Goal: Task Accomplishment & Management: Complete application form

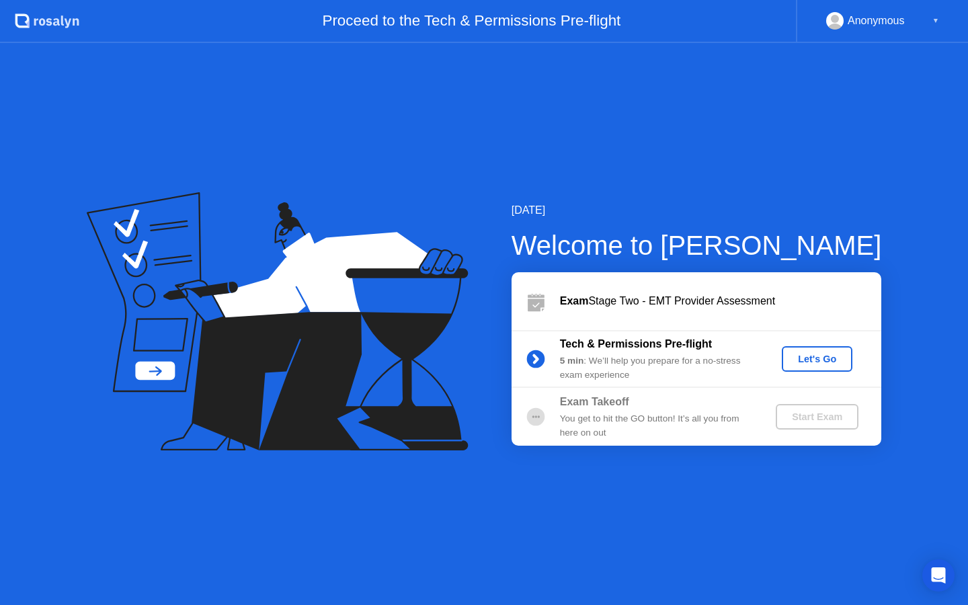
click at [828, 353] on div "Let's Go" at bounding box center [817, 358] width 60 height 11
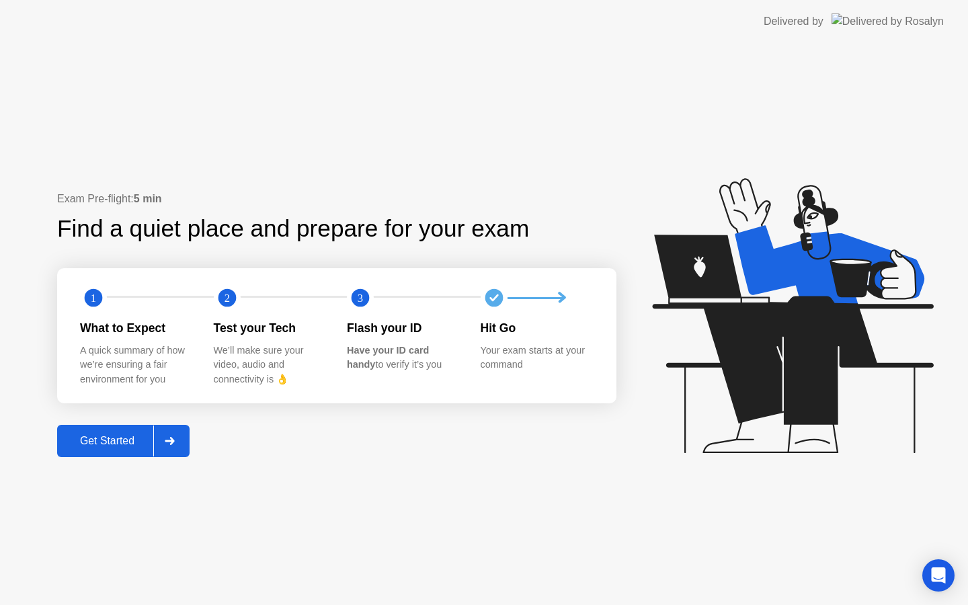
click at [168, 450] on div at bounding box center [169, 440] width 32 height 31
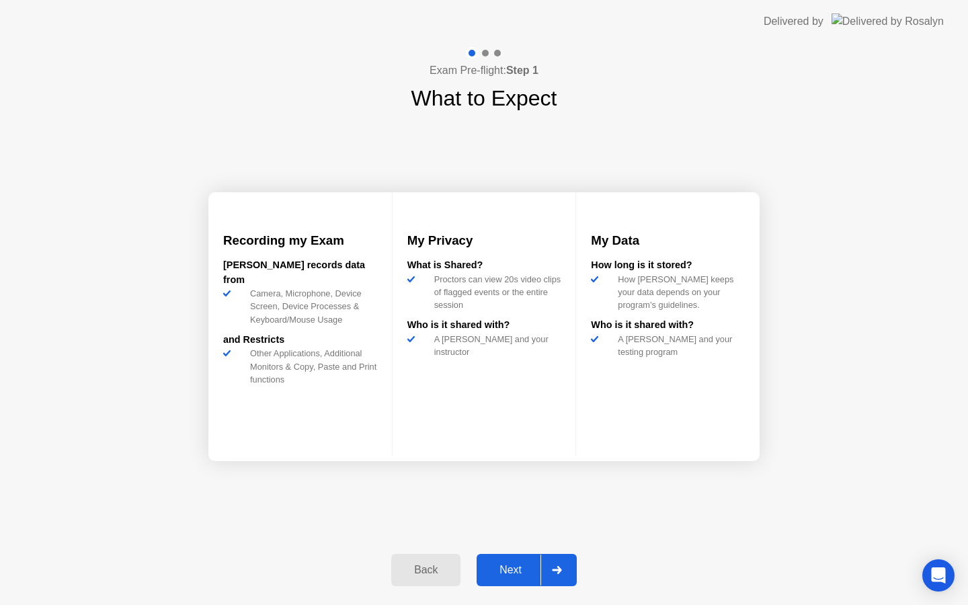
click at [564, 570] on div at bounding box center [556, 569] width 32 height 31
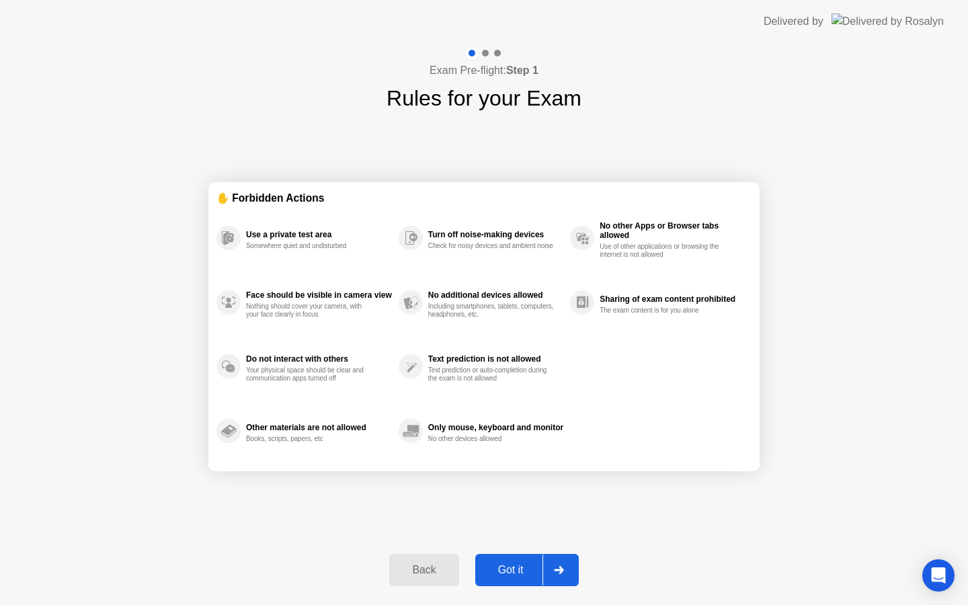
click at [433, 566] on div "Back" at bounding box center [423, 570] width 61 height 12
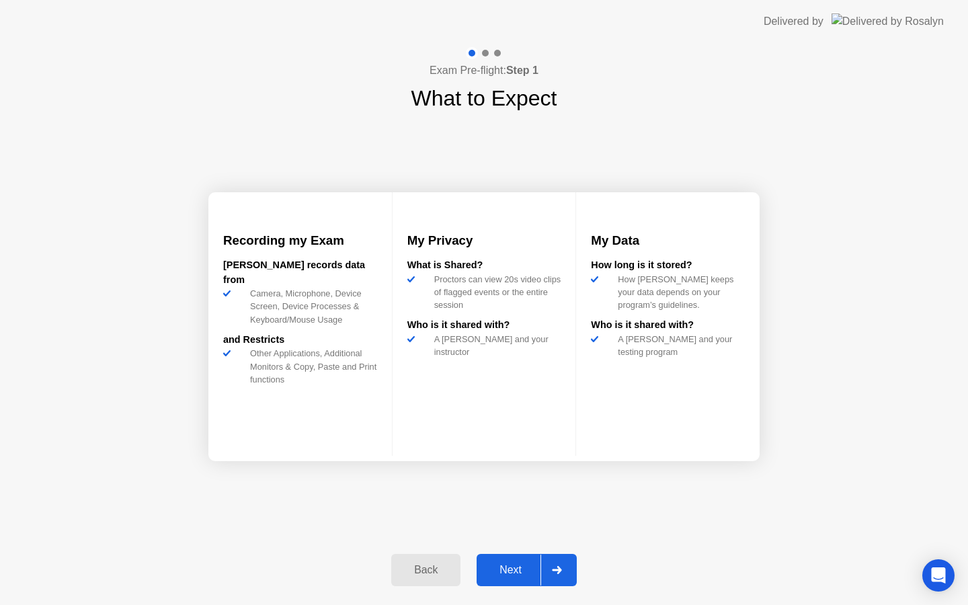
click at [572, 576] on div at bounding box center [556, 569] width 32 height 31
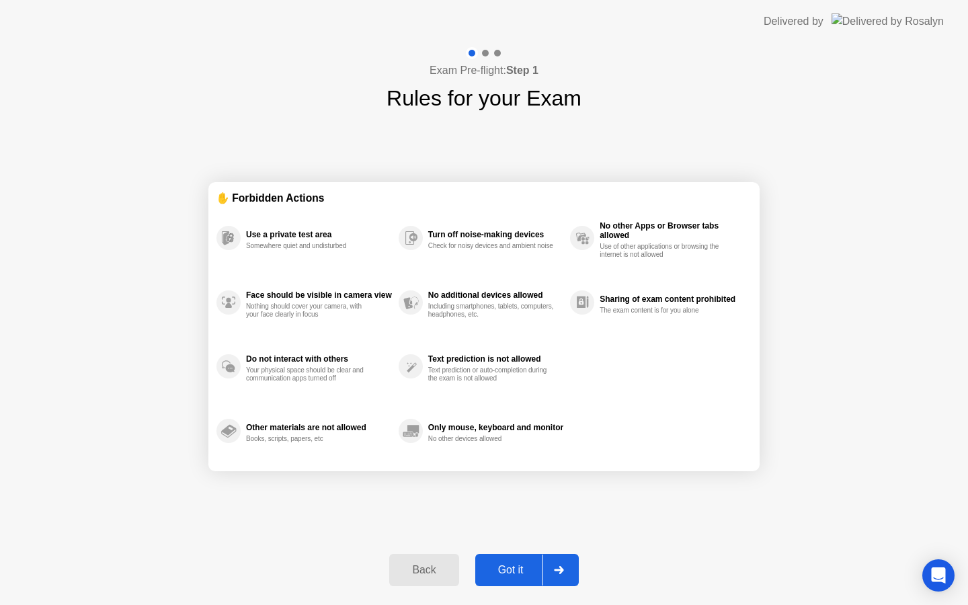
click at [562, 577] on div at bounding box center [558, 569] width 32 height 31
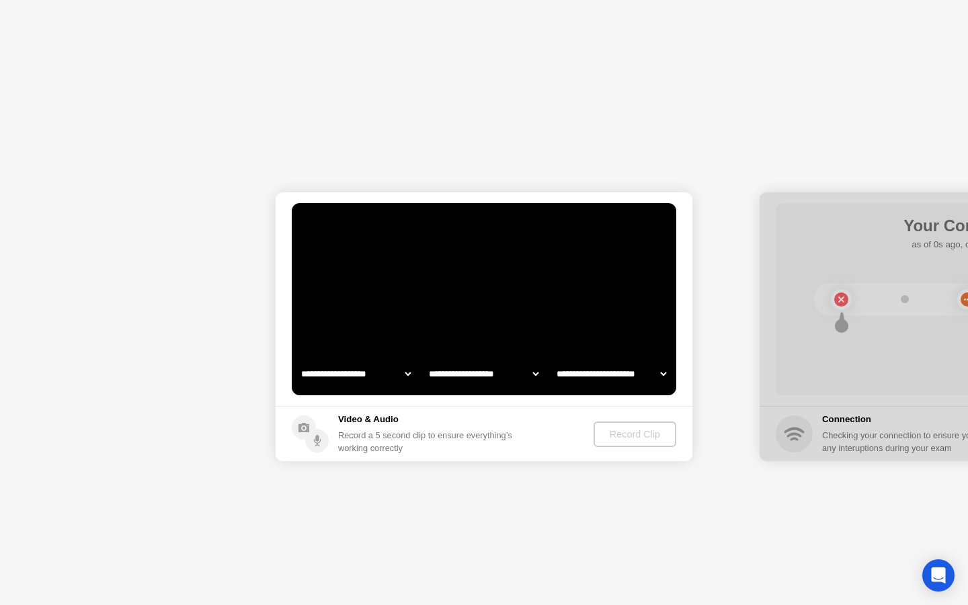
select select "**********"
select select "*******"
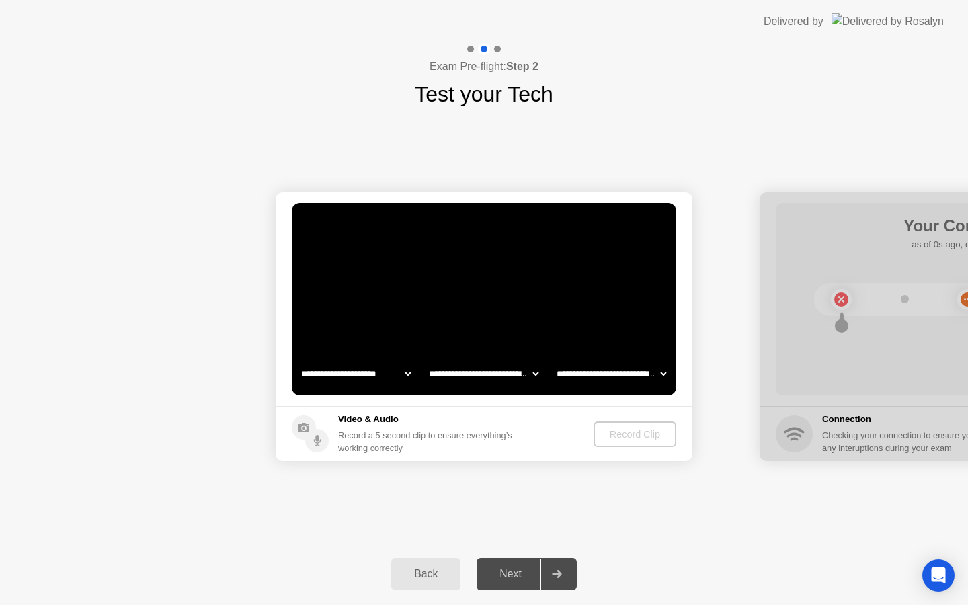
click at [378, 374] on select "**********" at bounding box center [355, 373] width 115 height 27
select select "**********"
click at [629, 429] on div "Record Clip" at bounding box center [635, 434] width 72 height 11
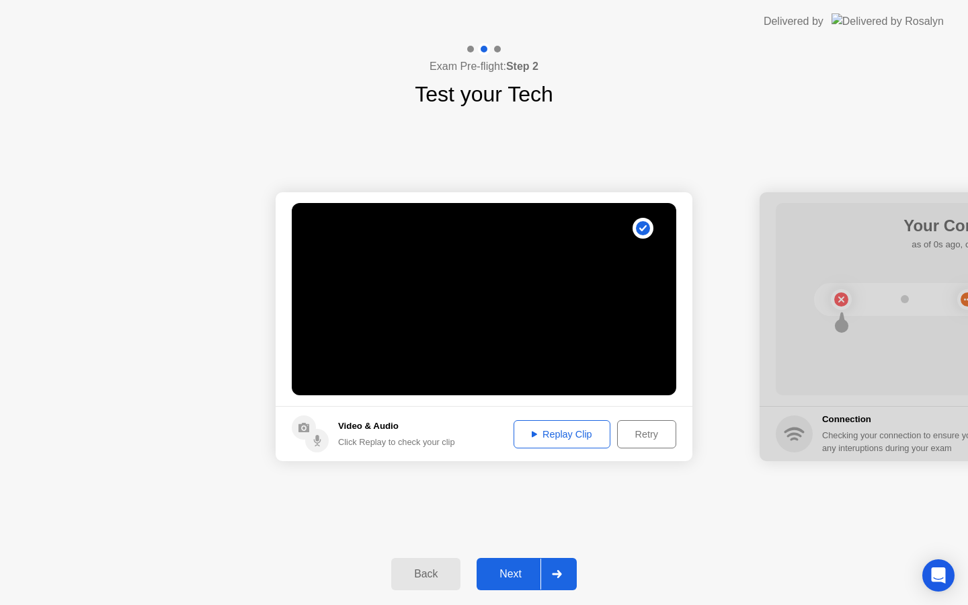
click at [536, 436] on div "Replay Clip" at bounding box center [561, 434] width 87 height 11
click at [568, 429] on div "Replay Clip" at bounding box center [561, 434] width 87 height 11
click at [531, 435] on icon at bounding box center [533, 434] width 5 height 7
click at [558, 580] on div at bounding box center [556, 573] width 32 height 31
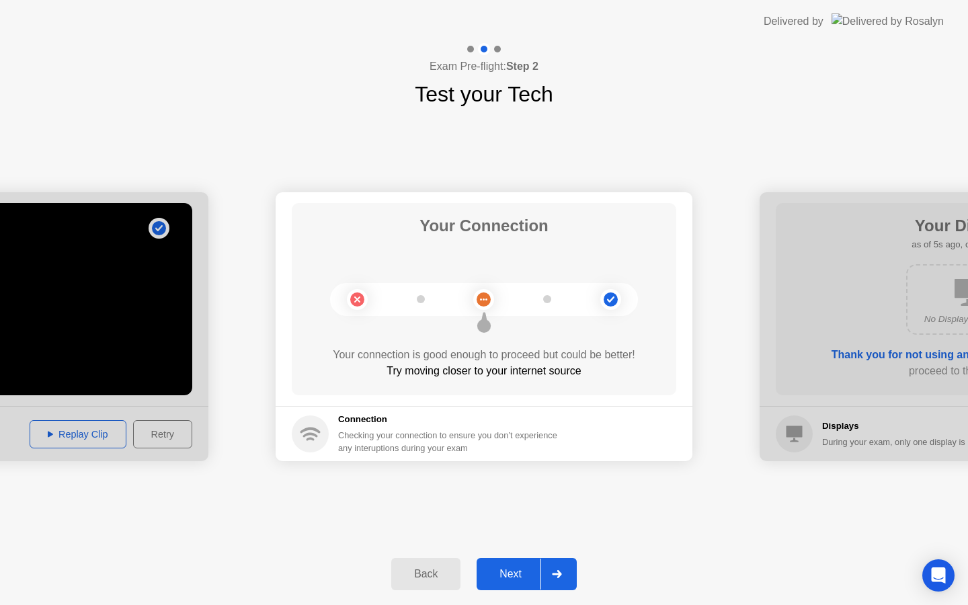
click at [564, 581] on div at bounding box center [556, 573] width 32 height 31
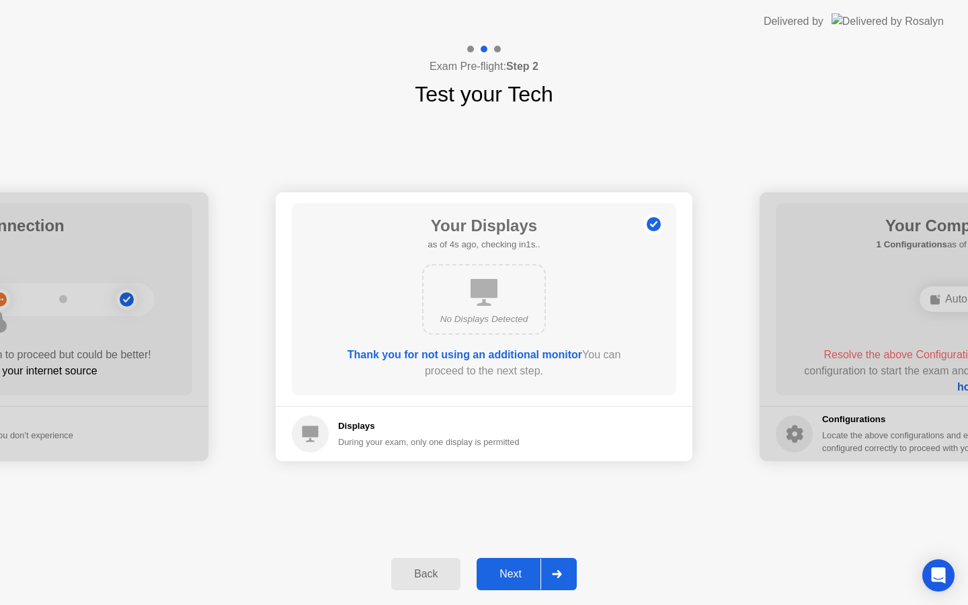
click at [561, 571] on icon at bounding box center [557, 574] width 10 height 8
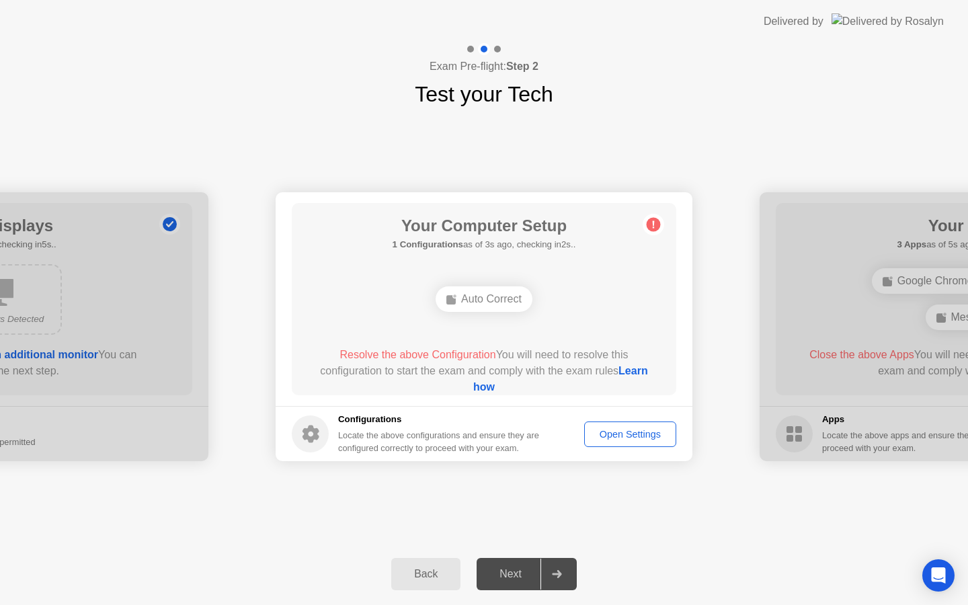
click at [593, 431] on div "Open Settings" at bounding box center [630, 434] width 83 height 11
click at [499, 388] on link "Learn how" at bounding box center [560, 379] width 175 height 28
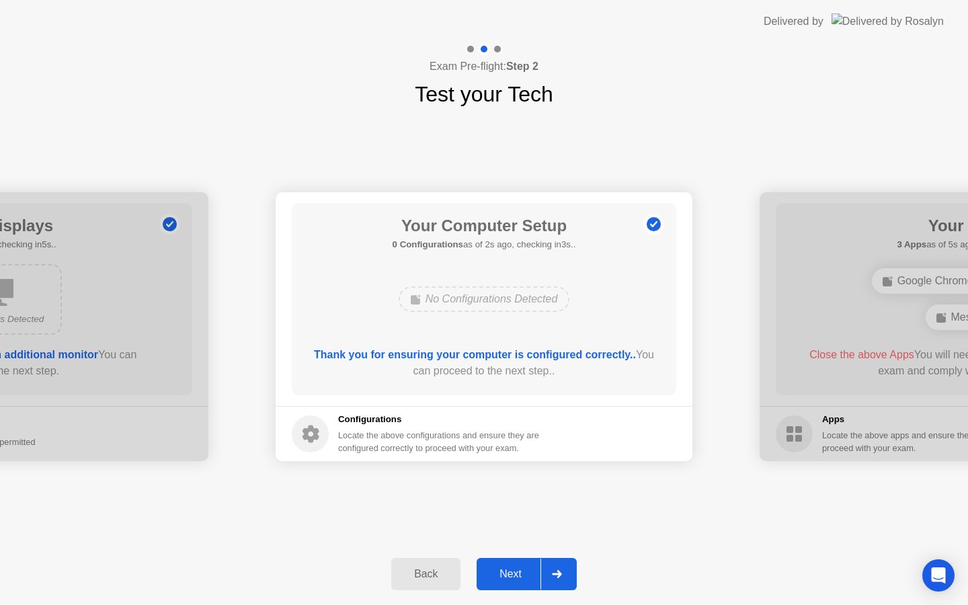
click at [549, 581] on div at bounding box center [556, 573] width 32 height 31
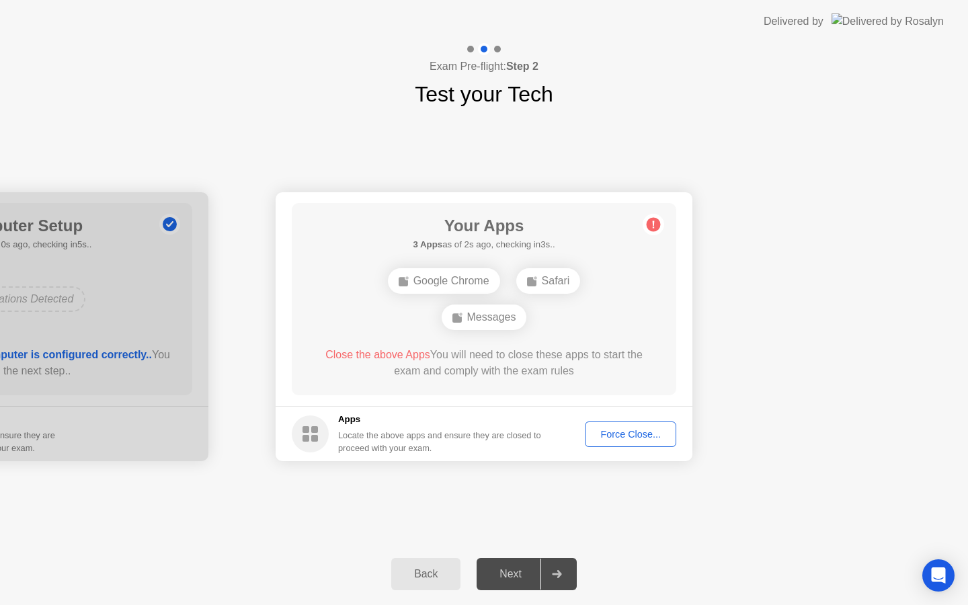
click at [642, 435] on div "Force Close..." at bounding box center [630, 434] width 82 height 11
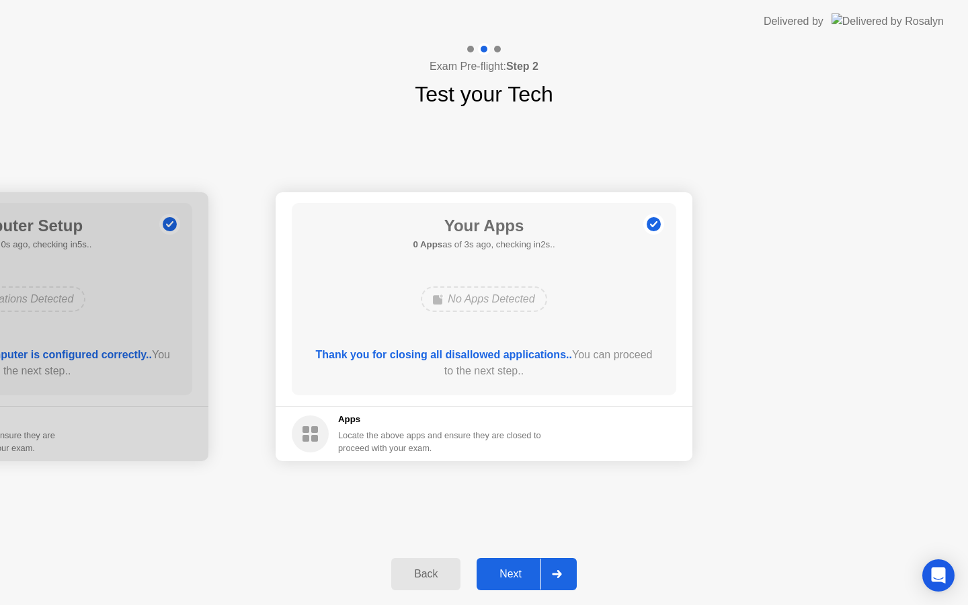
click at [568, 567] on div at bounding box center [556, 573] width 32 height 31
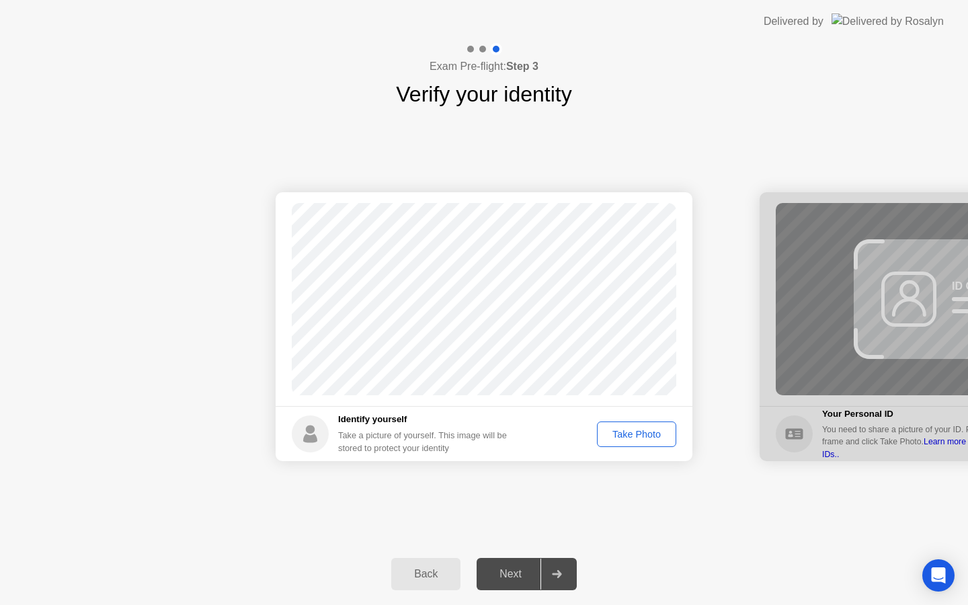
click at [638, 429] on div "Take Photo" at bounding box center [636, 434] width 70 height 11
click at [550, 572] on div at bounding box center [556, 573] width 32 height 31
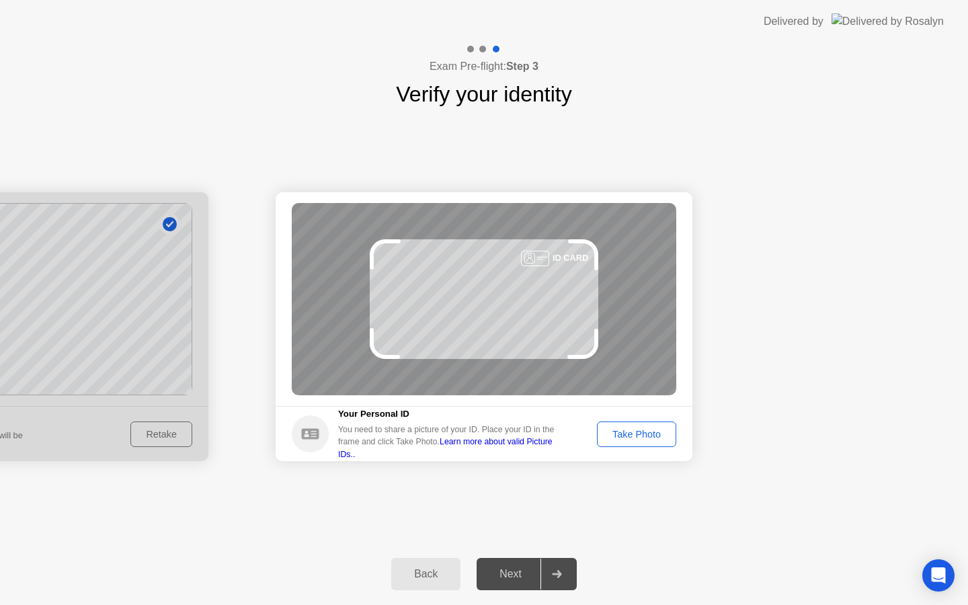
click at [605, 437] on div "Take Photo" at bounding box center [636, 434] width 70 height 11
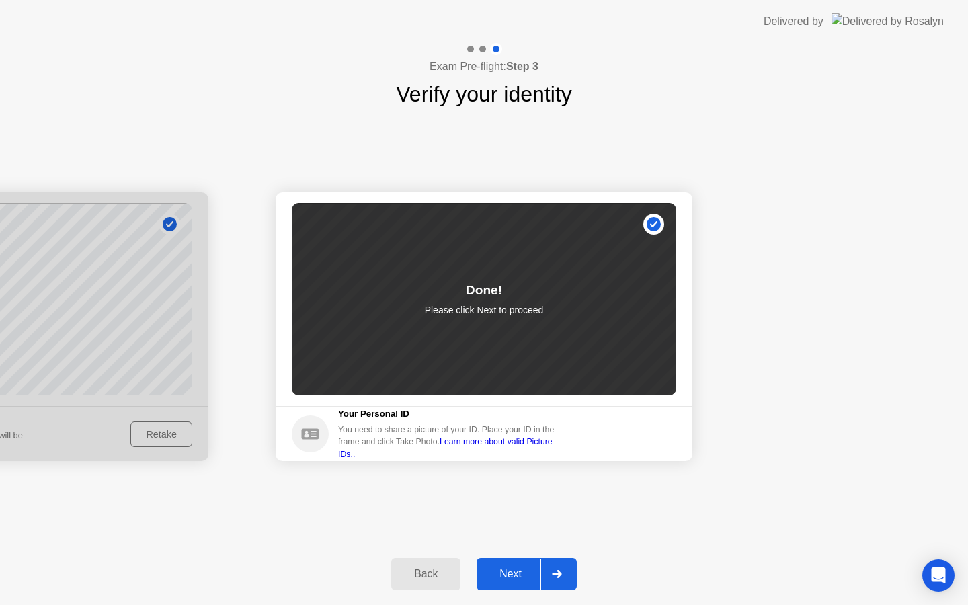
click at [567, 570] on div at bounding box center [556, 573] width 32 height 31
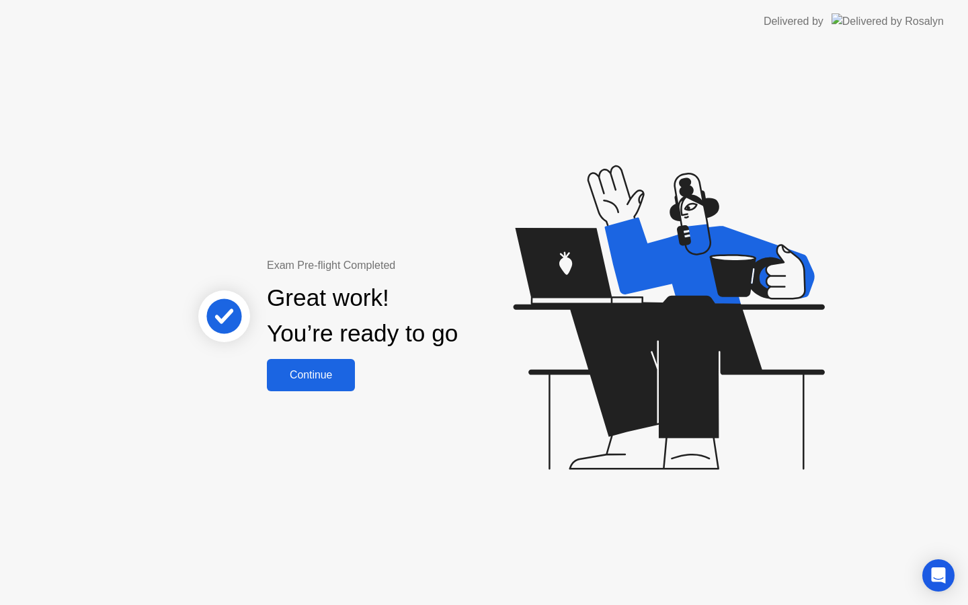
click at [303, 376] on div "Continue" at bounding box center [311, 375] width 80 height 12
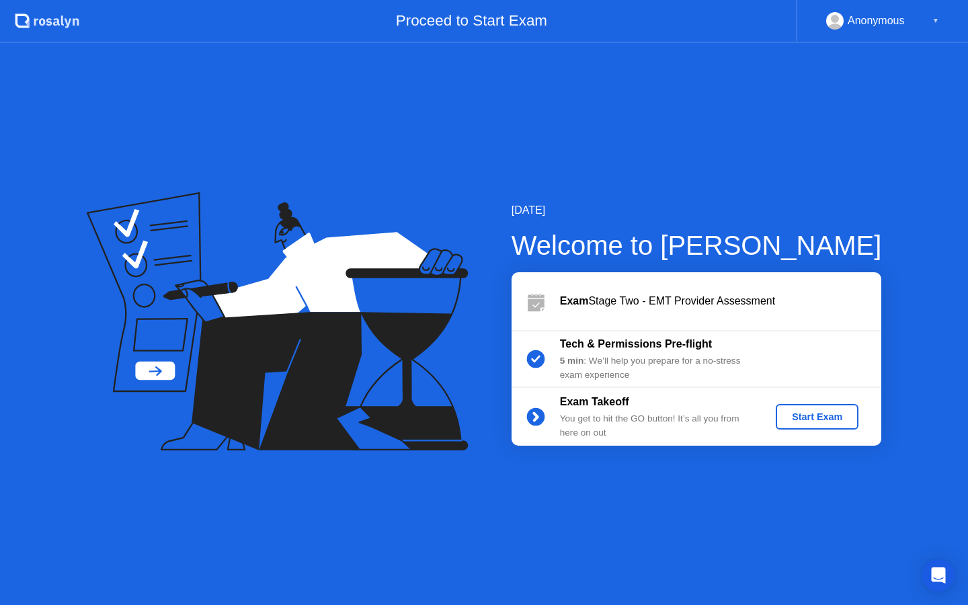
click at [800, 422] on div "Start Exam" at bounding box center [817, 416] width 72 height 11
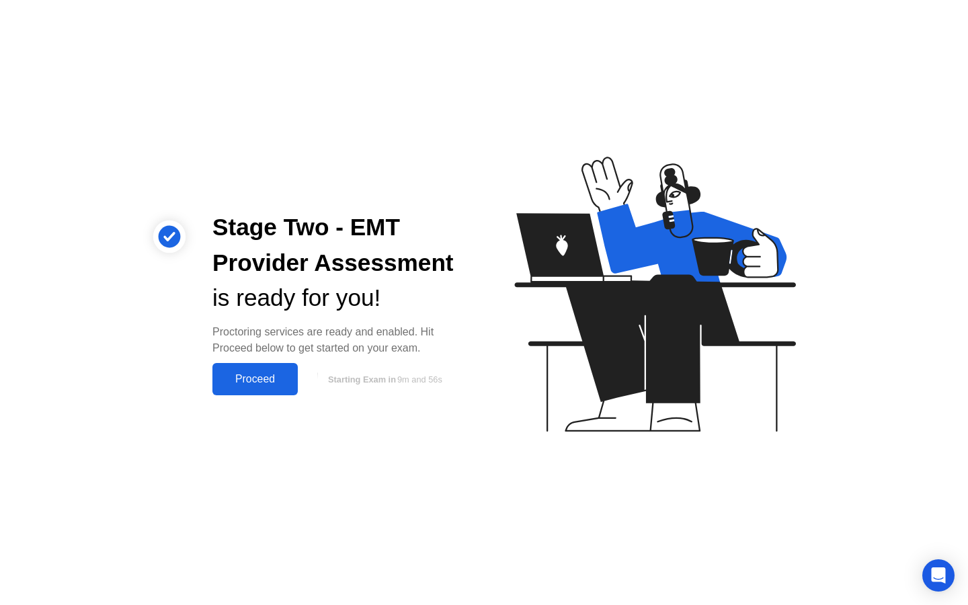
click at [244, 384] on div "Proceed" at bounding box center [254, 379] width 77 height 12
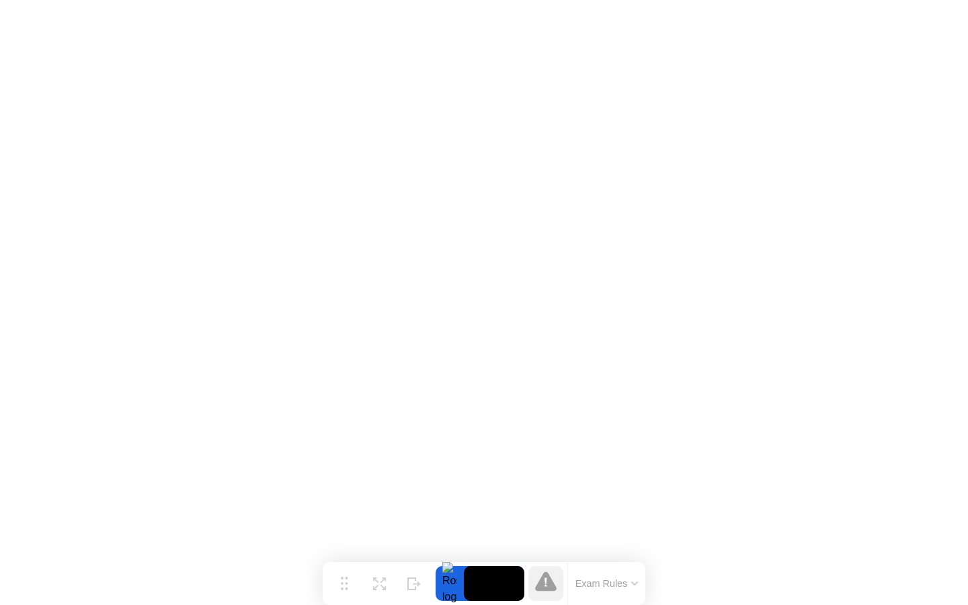
click at [586, 582] on button "Exam Rules" at bounding box center [606, 583] width 71 height 12
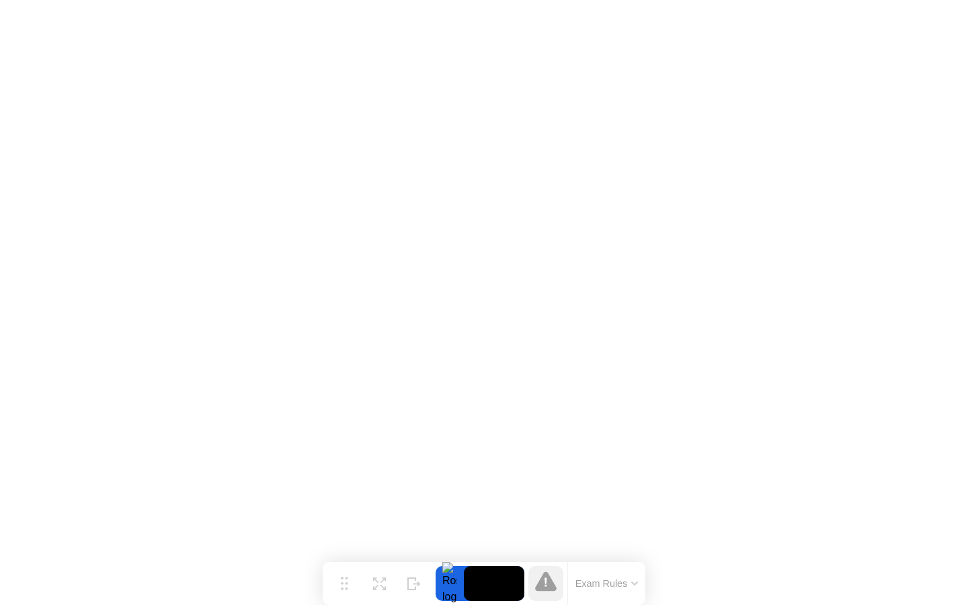
click at [546, 591] on icon at bounding box center [546, 580] width 22 height 19
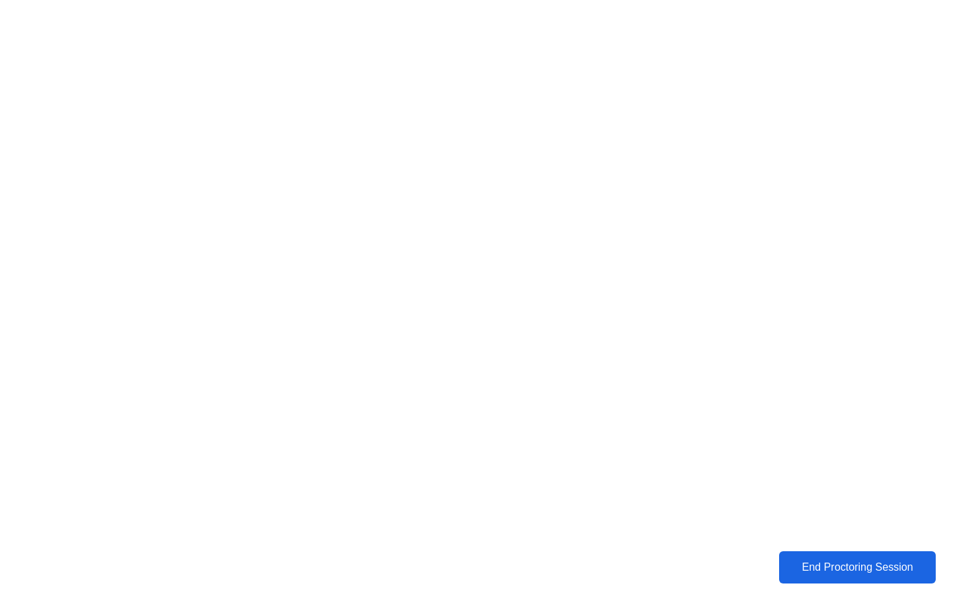
click at [807, 573] on div "End Proctoring Session" at bounding box center [857, 567] width 149 height 12
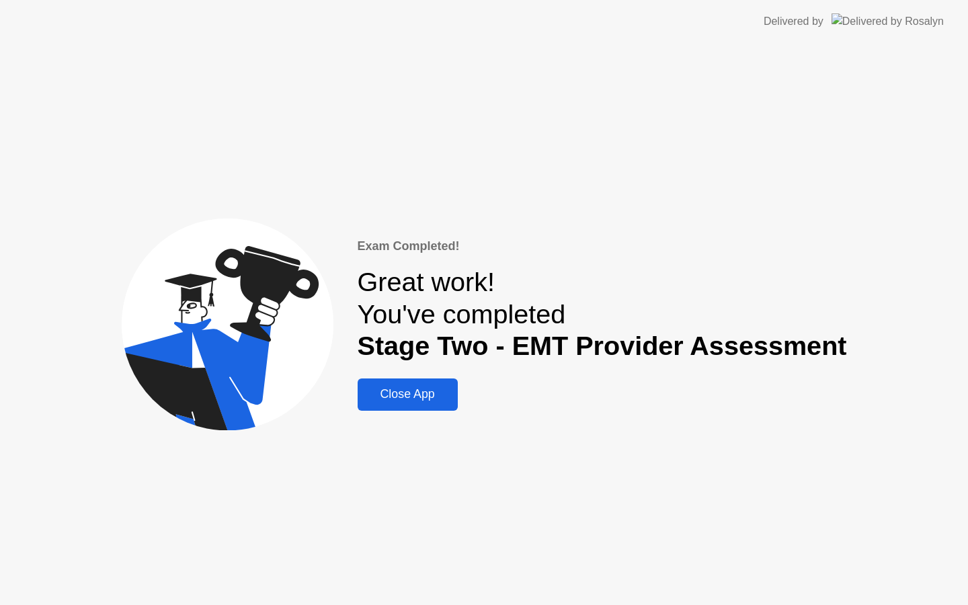
click at [422, 404] on button "Close App" at bounding box center [407, 394] width 100 height 32
